Goal: Information Seeking & Learning: Learn about a topic

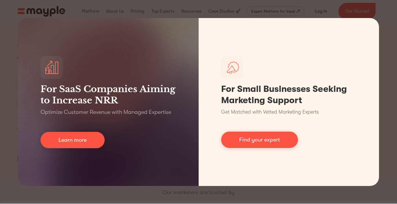
click at [387, 83] on div "For SaaS Companies Aiming to Increase NRR Optimize Customer Revenue with Manage…" at bounding box center [198, 102] width 397 height 204
click at [384, 153] on div "For SaaS Companies Aiming to Increase NRR Optimize Customer Revenue with Manage…" at bounding box center [198, 102] width 397 height 204
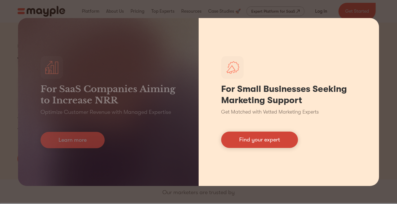
click at [259, 142] on link "Find your expert" at bounding box center [259, 140] width 77 height 16
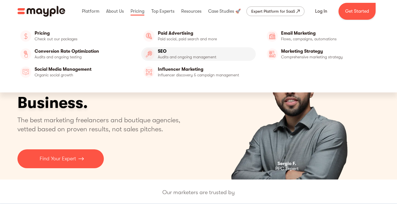
click at [164, 54] on link "SEO" at bounding box center [198, 54] width 115 height 14
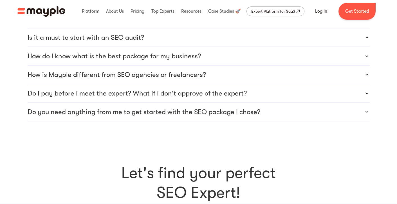
scroll to position [1630, 0]
click at [175, 70] on p "How is Mayple different from SEO agencies or freelancers?" at bounding box center [117, 74] width 179 height 9
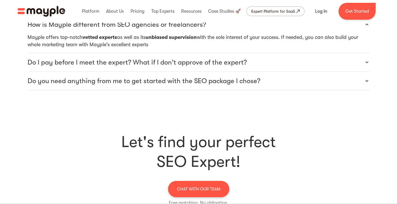
scroll to position [1684, 0]
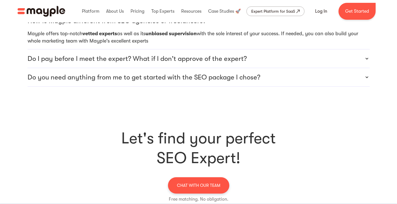
click at [92, 73] on p "Do you need anything from me to get started with the SEO package I chose?" at bounding box center [144, 77] width 233 height 9
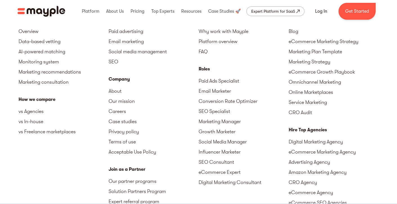
scroll to position [1954, 0]
click at [222, 157] on link "SEO Consultant" at bounding box center [244, 162] width 90 height 10
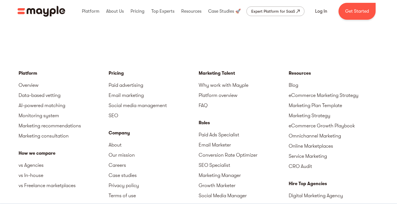
scroll to position [1900, 0]
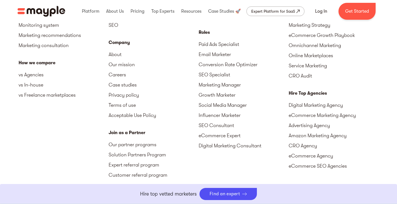
scroll to position [1454, 0]
click at [221, 126] on link "SEO Consultant" at bounding box center [244, 125] width 90 height 10
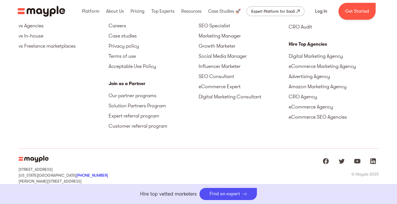
scroll to position [1518, 0]
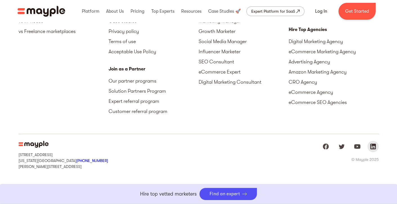
click at [374, 146] on img "Mayple at LinkedIn" at bounding box center [373, 146] width 7 height 7
